Goal: Information Seeking & Learning: Understand process/instructions

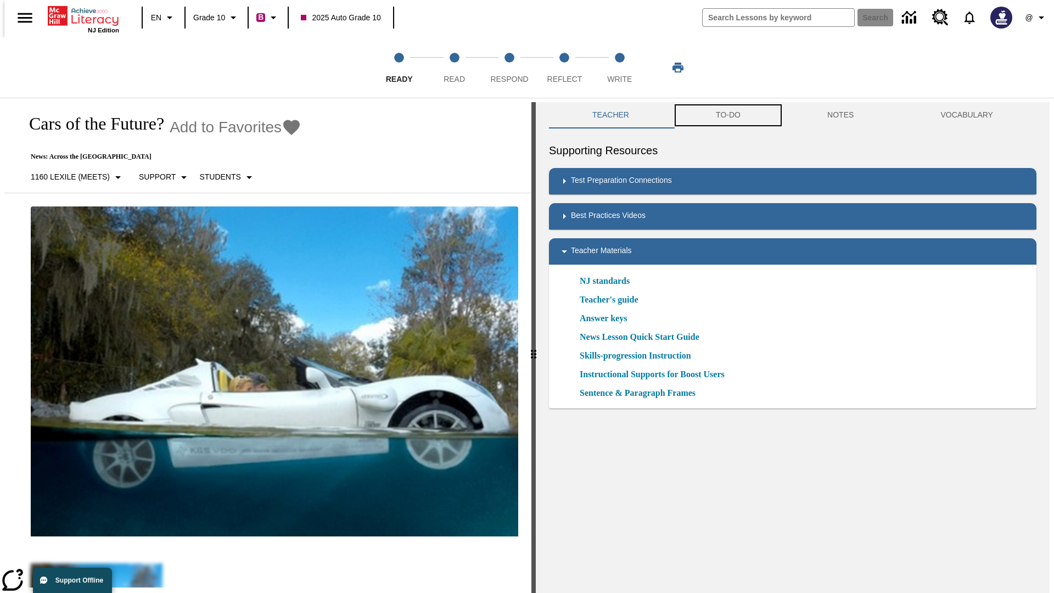
click at [728, 115] on button "TO-DO" at bounding box center [728, 115] width 111 height 26
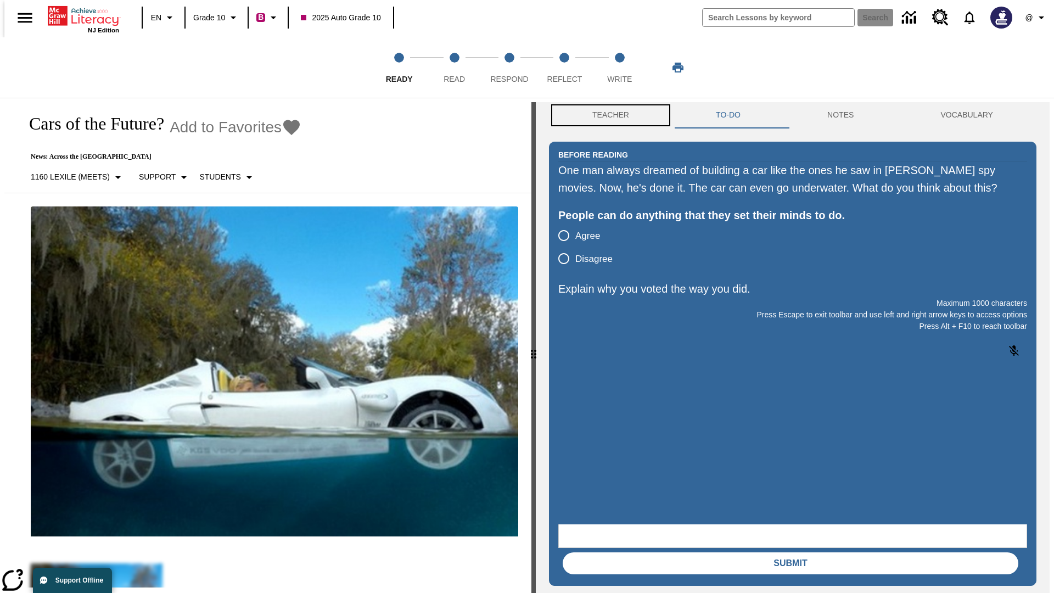
scroll to position [1, 0]
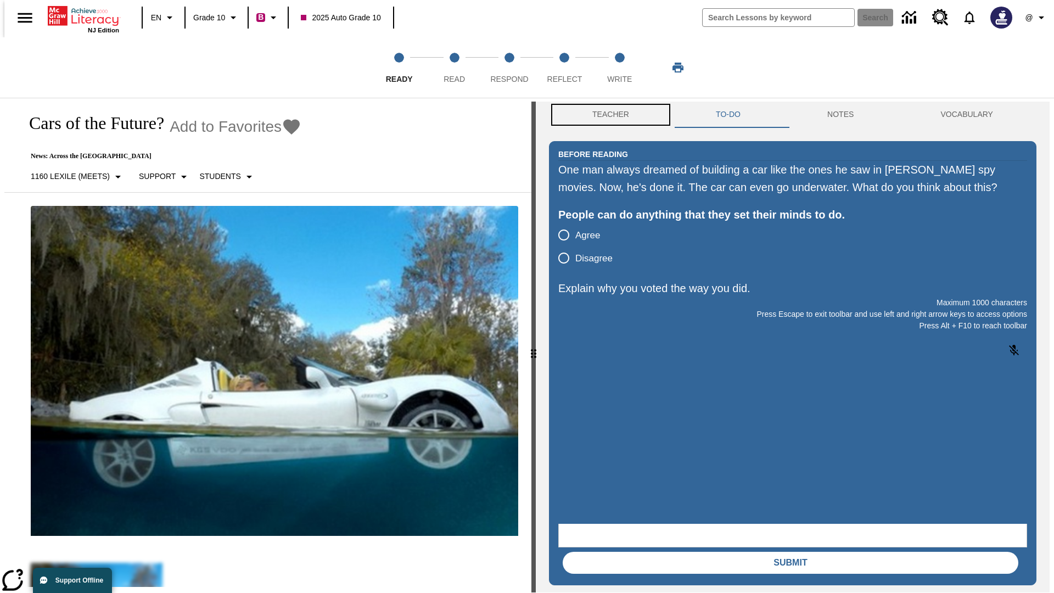
click at [607, 115] on button "Teacher" at bounding box center [611, 115] width 124 height 26
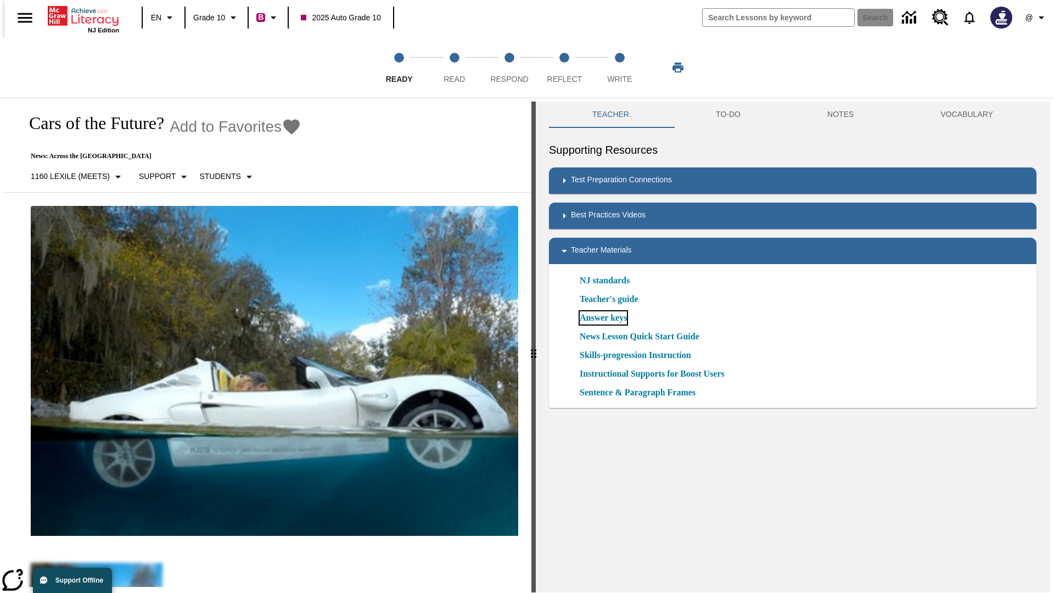
click at [603, 318] on link "Answer keys" at bounding box center [603, 317] width 47 height 13
click at [454, 68] on span "Read" at bounding box center [454, 75] width 21 height 20
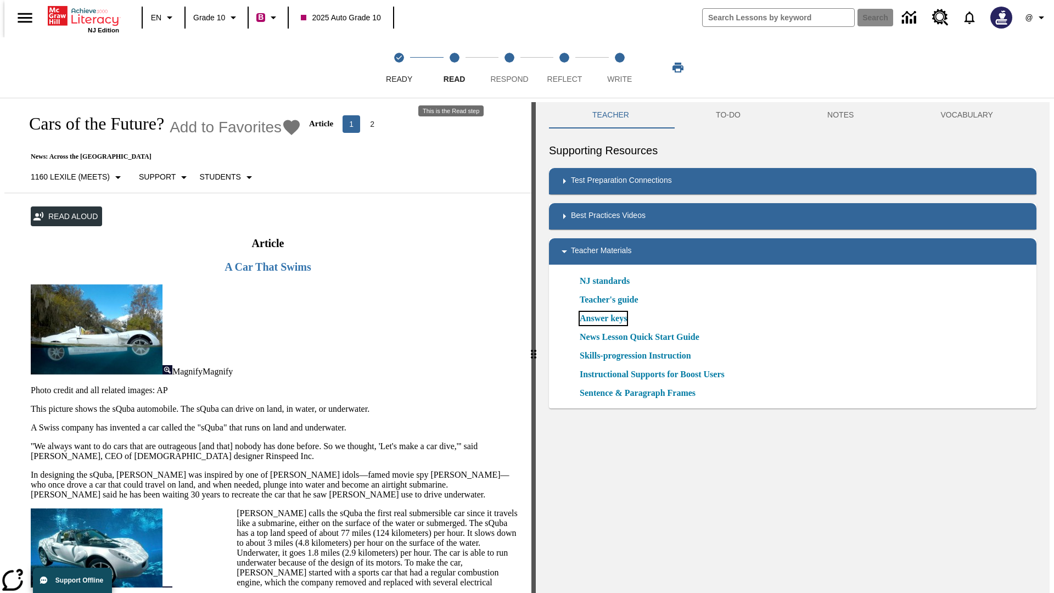
click at [603, 319] on link "Answer keys" at bounding box center [603, 318] width 47 height 13
click at [510, 68] on span "Respond" at bounding box center [509, 75] width 38 height 20
